Goal: Check status: Check status

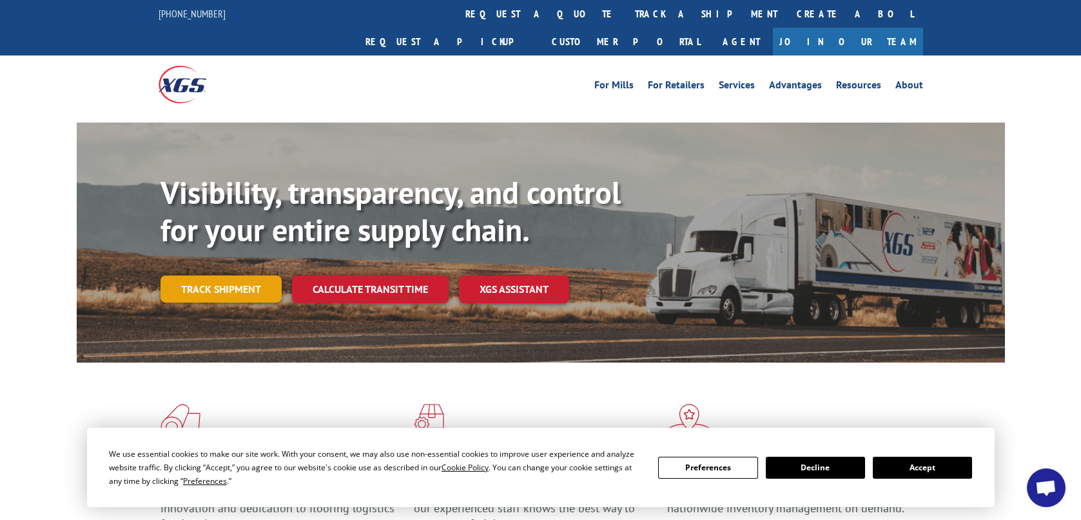
click at [225, 275] on link "Track shipment" at bounding box center [221, 288] width 121 height 27
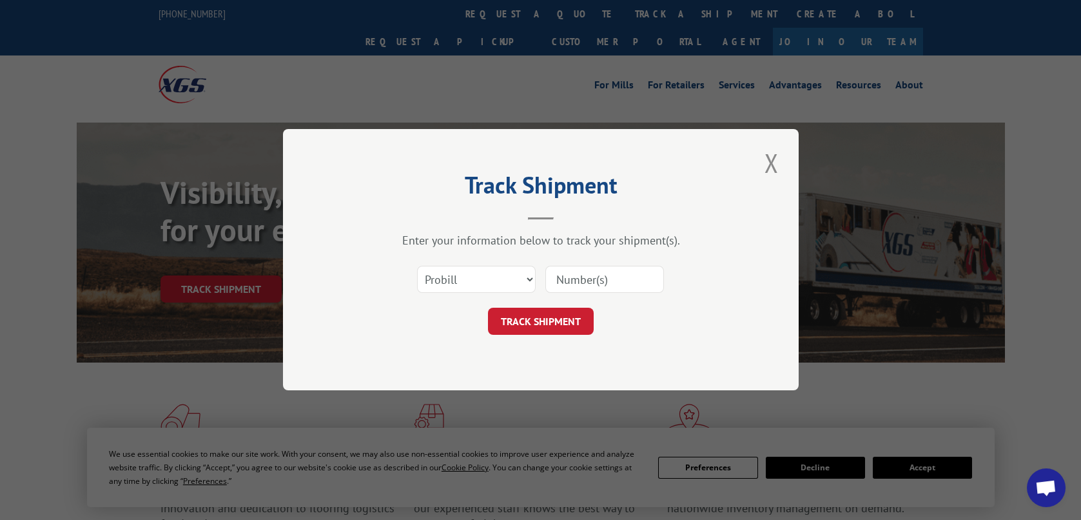
click at [572, 285] on input at bounding box center [604, 279] width 119 height 27
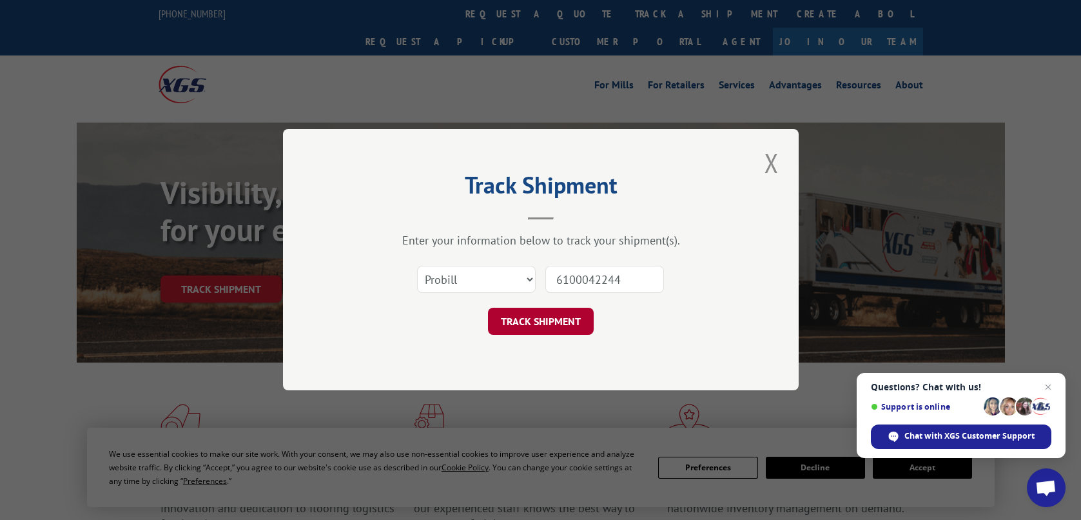
type input "6100042244"
click at [541, 322] on button "TRACK SHIPMENT" at bounding box center [541, 321] width 106 height 27
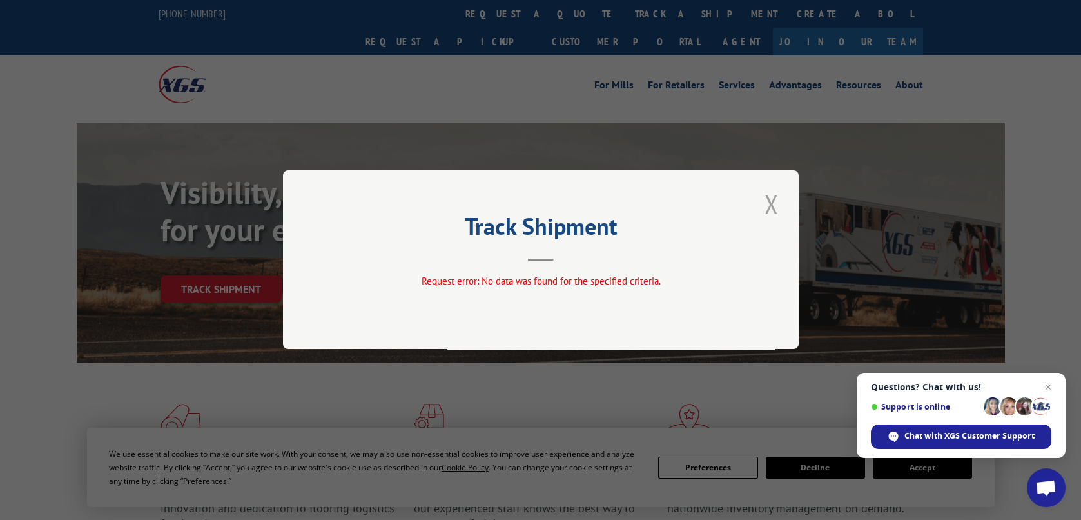
click at [771, 210] on button "Close modal" at bounding box center [772, 203] width 22 height 35
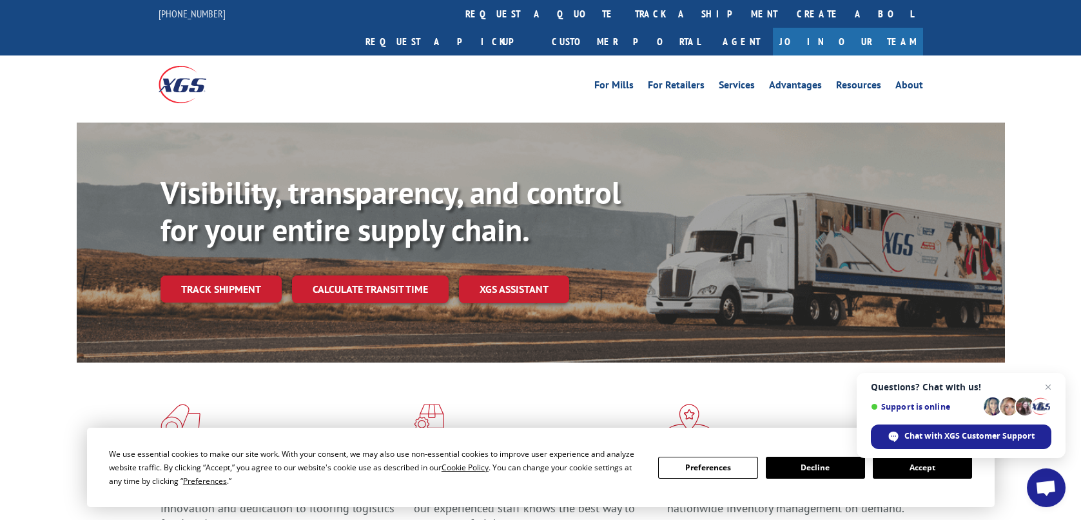
click at [895, 468] on button "Accept" at bounding box center [922, 467] width 99 height 22
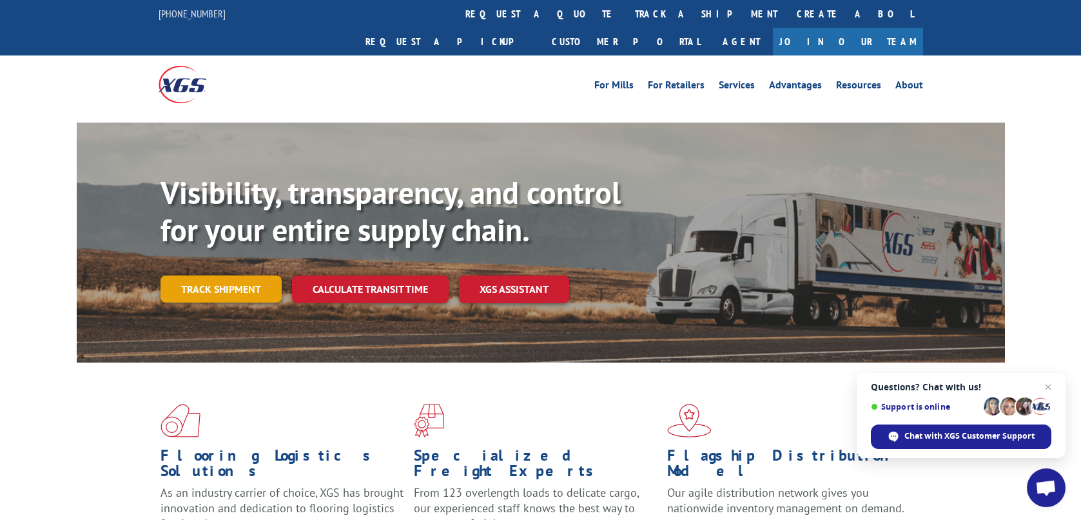
click at [215, 275] on link "Track shipment" at bounding box center [221, 288] width 121 height 27
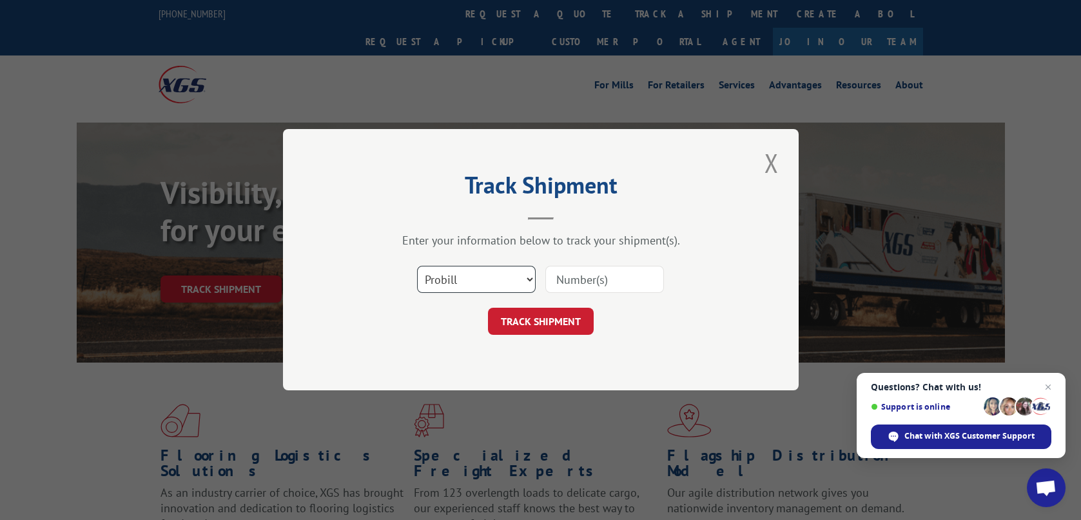
click at [480, 284] on select "Select category... Probill BOL PO" at bounding box center [476, 279] width 119 height 27
select select "bol"
click at [417, 266] on select "Select category... Probill BOL PO" at bounding box center [476, 279] width 119 height 27
click at [580, 281] on input at bounding box center [604, 279] width 119 height 27
type input "6100042244"
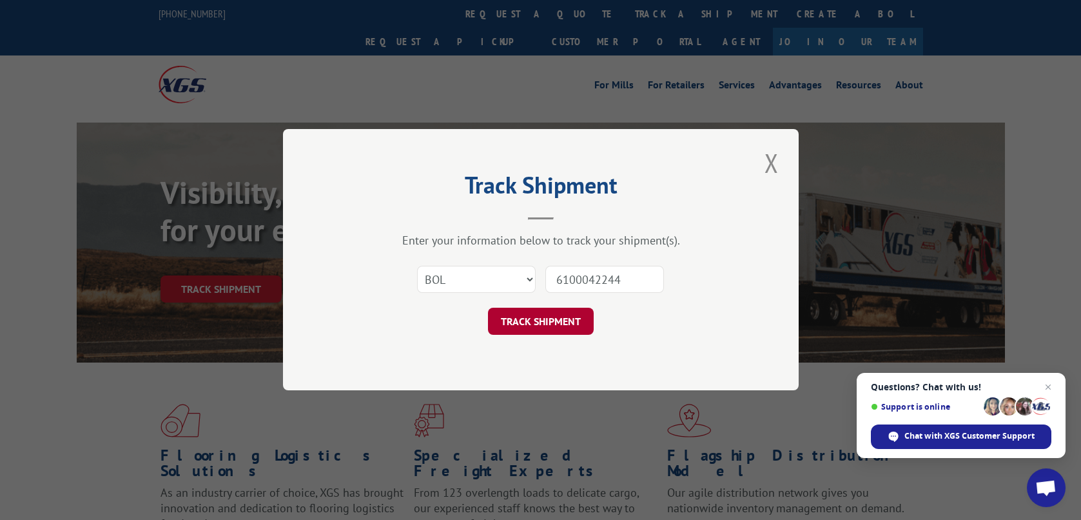
click at [560, 317] on button "TRACK SHIPMENT" at bounding box center [541, 321] width 106 height 27
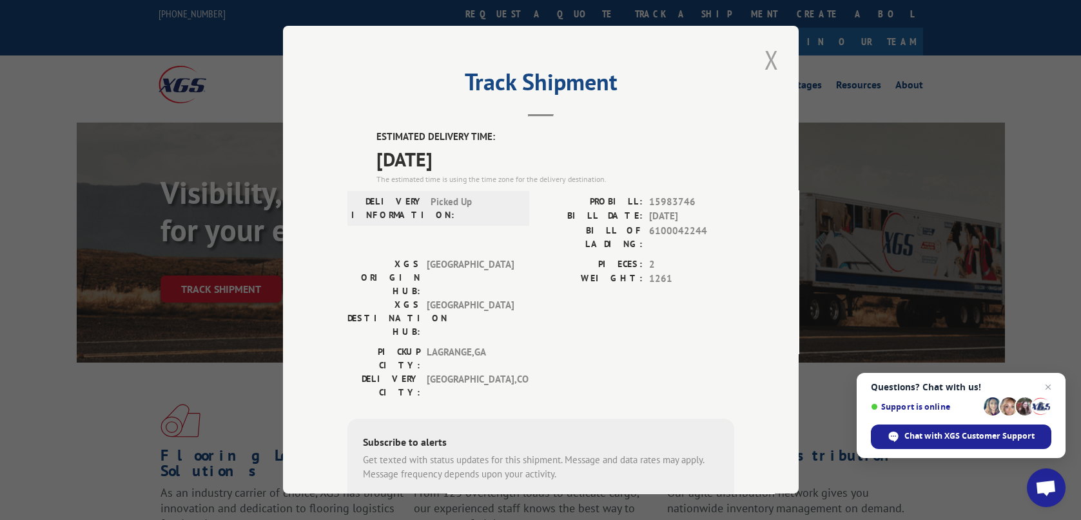
click at [772, 57] on button "Close modal" at bounding box center [772, 59] width 22 height 35
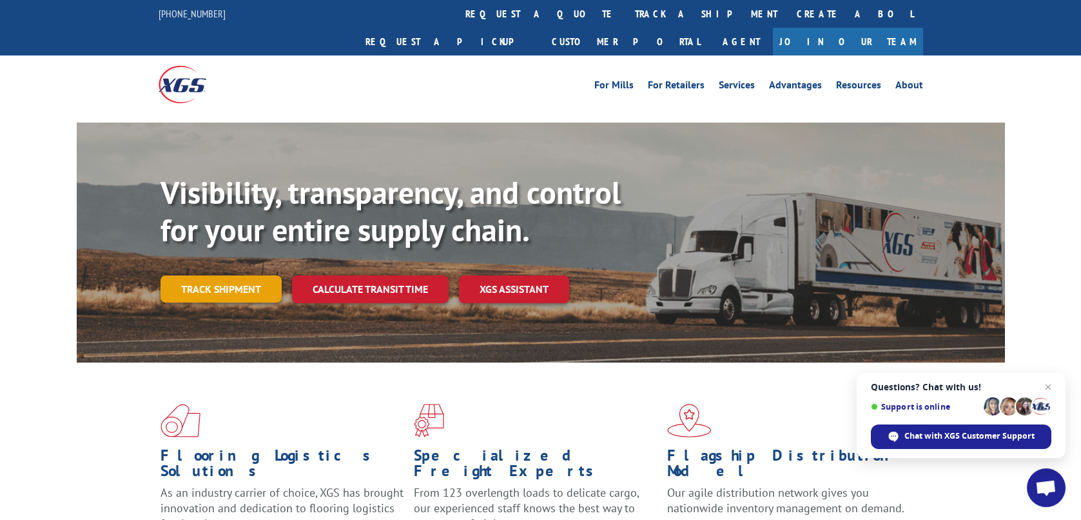
click at [219, 275] on link "Track shipment" at bounding box center [221, 288] width 121 height 27
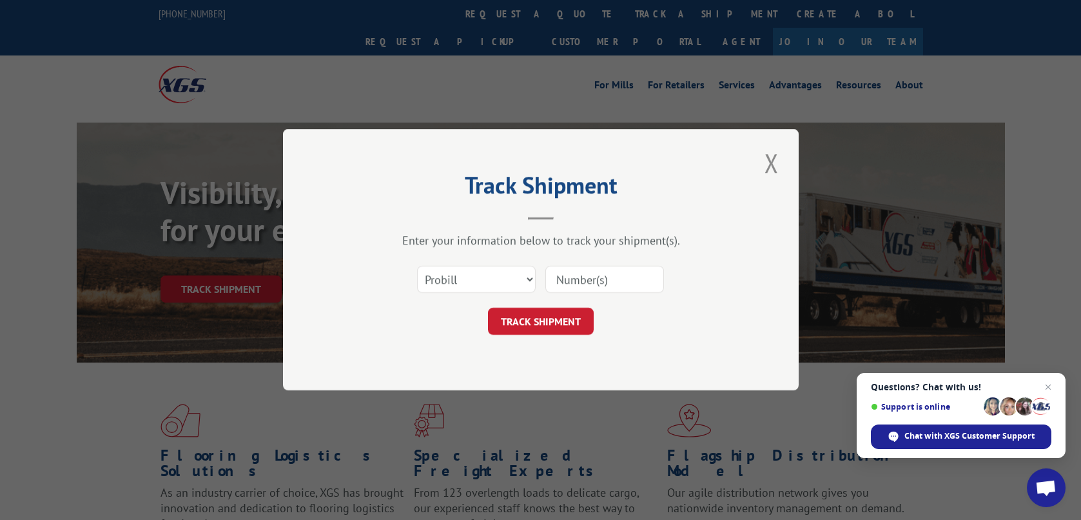
click at [632, 278] on input at bounding box center [604, 279] width 119 height 27
click at [496, 282] on select "Select category... Probill BOL PO" at bounding box center [476, 279] width 119 height 27
select select "bol"
click at [417, 266] on select "Select category... Probill BOL PO" at bounding box center [476, 279] width 119 height 27
click at [607, 278] on input at bounding box center [604, 279] width 119 height 27
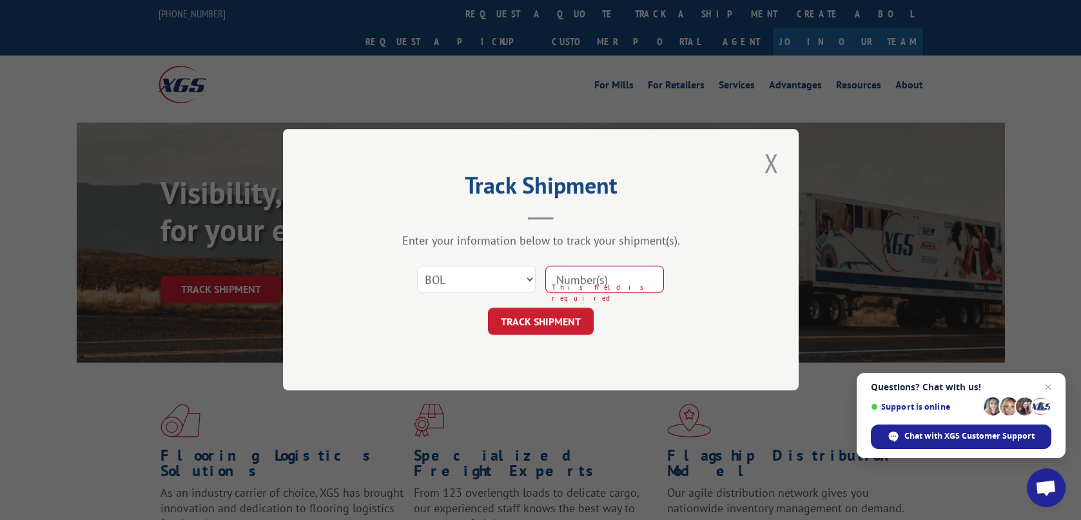
click at [583, 278] on input at bounding box center [604, 279] width 119 height 27
drag, startPoint x: 623, startPoint y: 282, endPoint x: 547, endPoint y: 269, distance: 77.2
click at [547, 269] on input "3100042240" at bounding box center [604, 279] width 119 height 27
type input "6100042240"
click at [543, 318] on button "TRACK SHIPMENT" at bounding box center [541, 321] width 106 height 27
